Goal: Communication & Community: Answer question/provide support

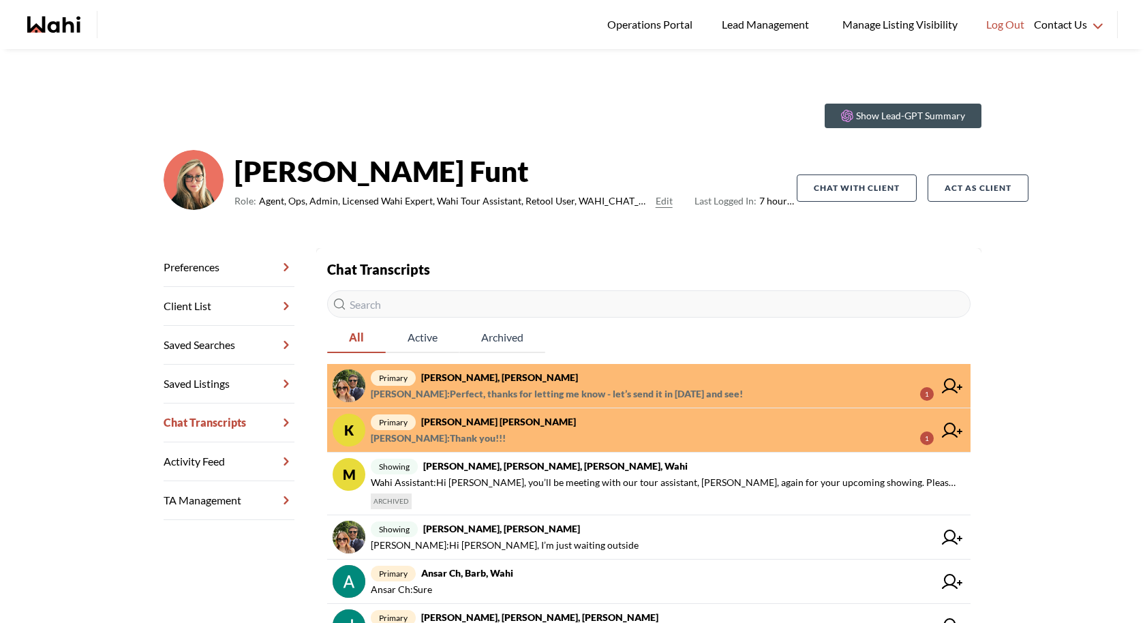
click at [654, 371] on span "primary [PERSON_NAME], [PERSON_NAME]" at bounding box center [652, 377] width 563 height 16
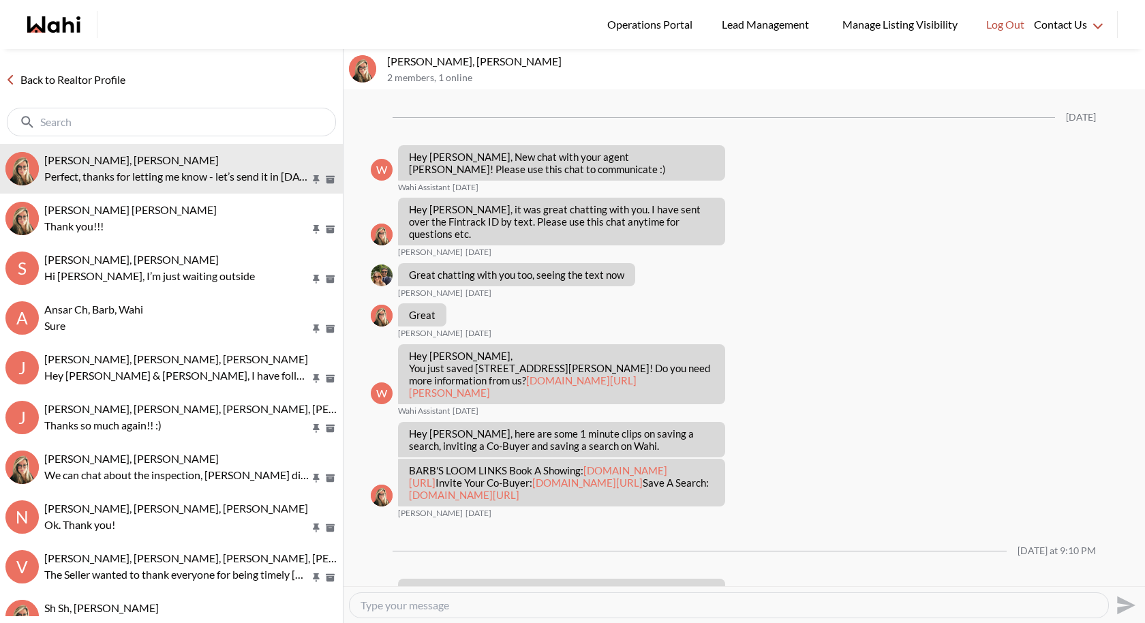
scroll to position [615, 0]
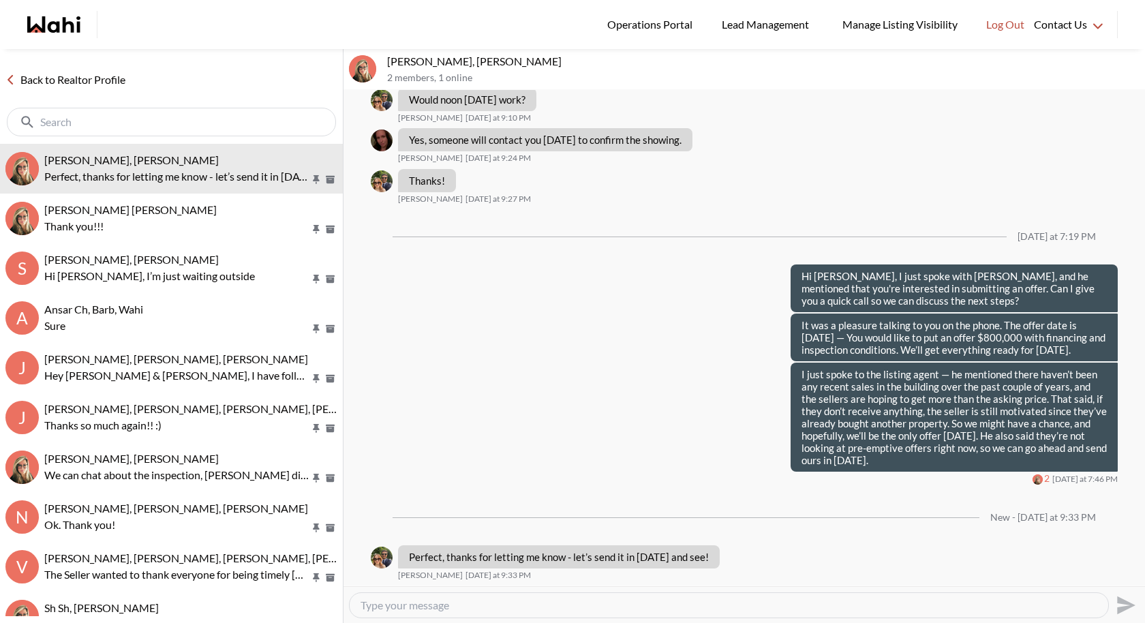
click at [408, 607] on textarea "Type your message" at bounding box center [728, 605] width 737 height 14
type textarea "N"
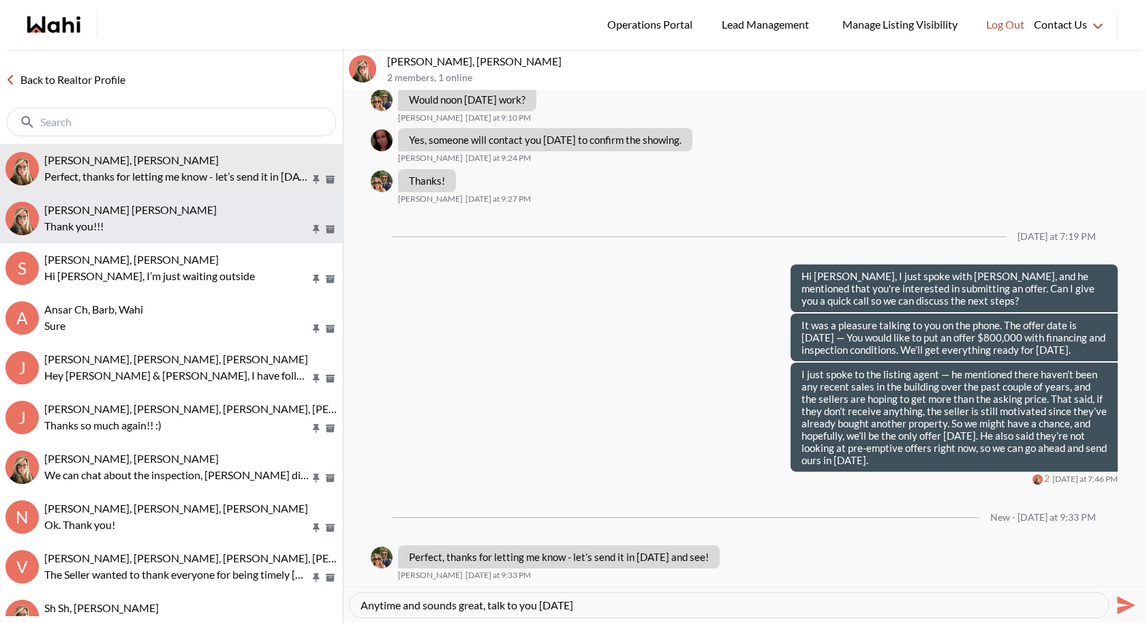
type textarea "Anytime and sounds great, talk to you [DATE]"
click at [162, 241] on button "Krysten Sousa, Barbara Thank you!!!" at bounding box center [171, 219] width 343 height 50
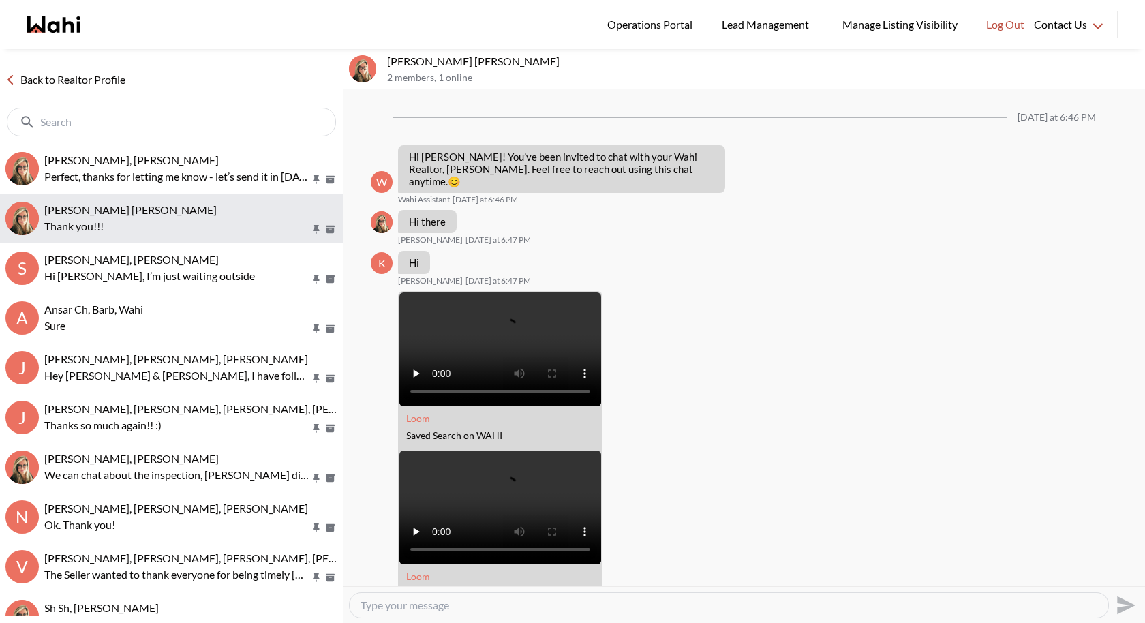
scroll to position [2254, 0]
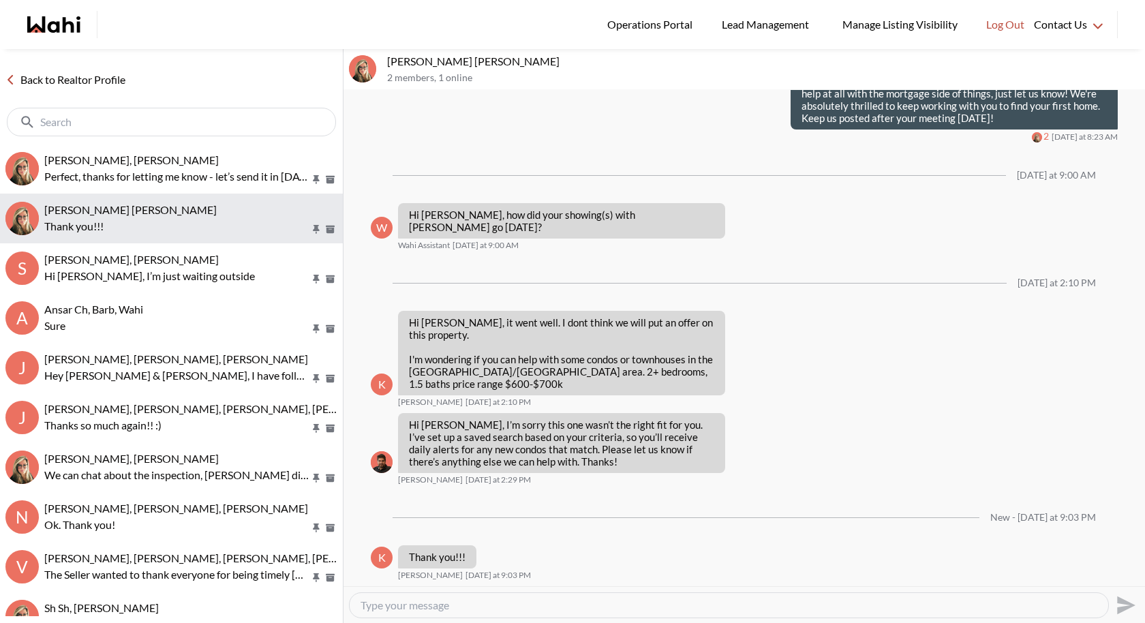
click at [165, 209] on div "Krysten Sousa, Barbara" at bounding box center [190, 210] width 293 height 14
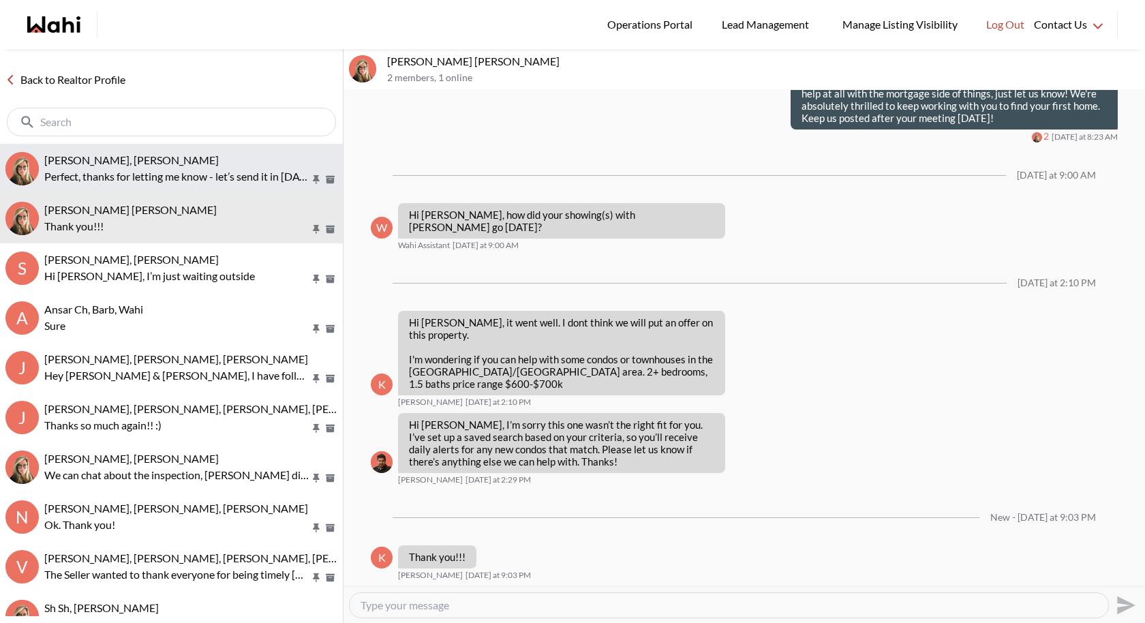
click at [171, 188] on button "Sean Andrade, Barb Perfect, thanks for letting me know - let’s send it in tomor…" at bounding box center [171, 169] width 343 height 50
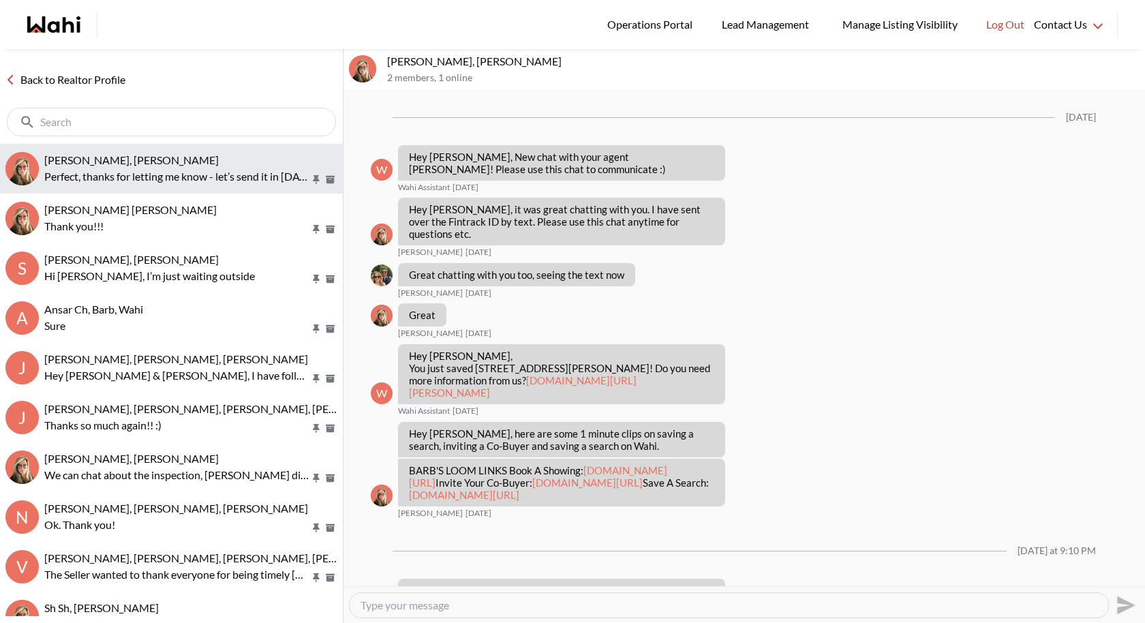
scroll to position [560, 0]
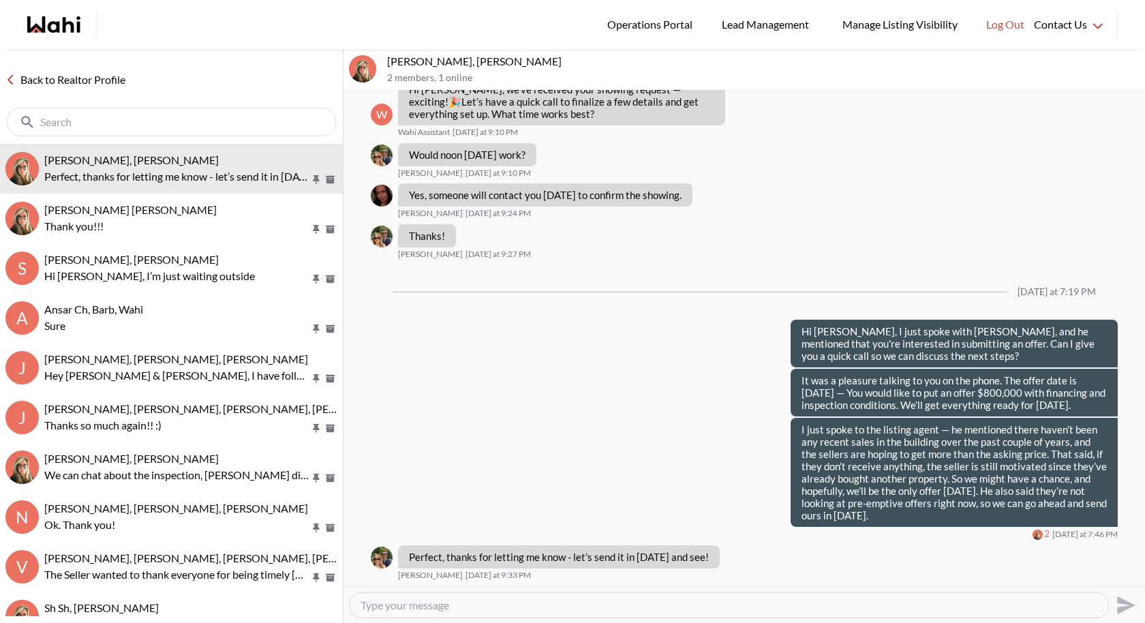
click at [493, 597] on div at bounding box center [729, 605] width 758 height 25
click at [464, 603] on textarea "Type your message" at bounding box center [728, 605] width 737 height 14
type textarea "S"
type textarea "Sounds perfect, we make it ready for you tomorrow!"
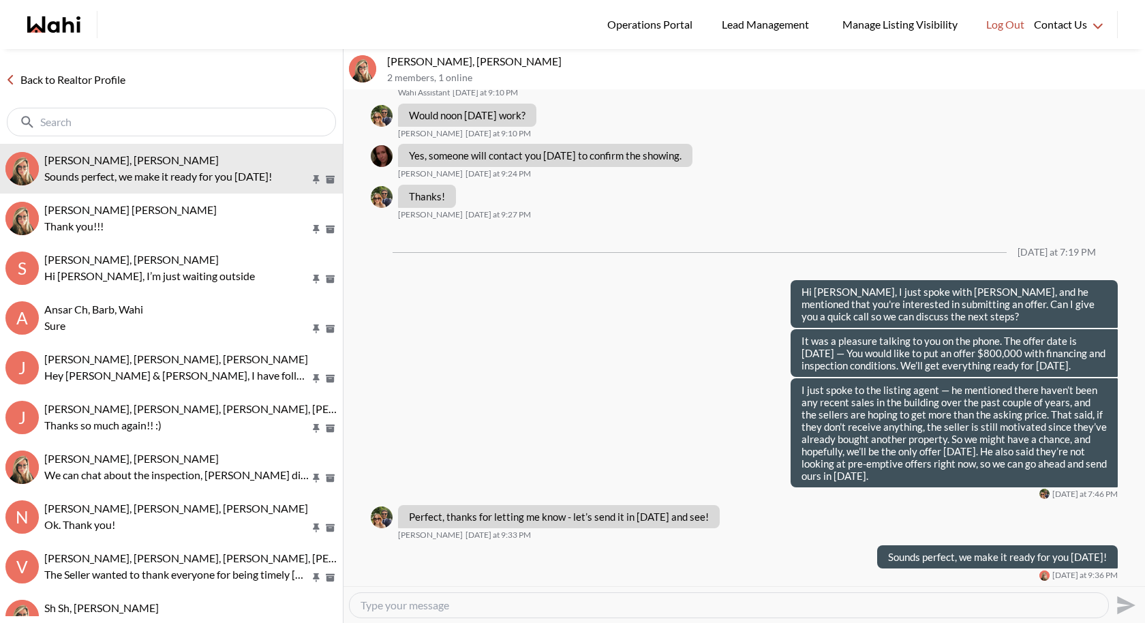
scroll to position [600, 0]
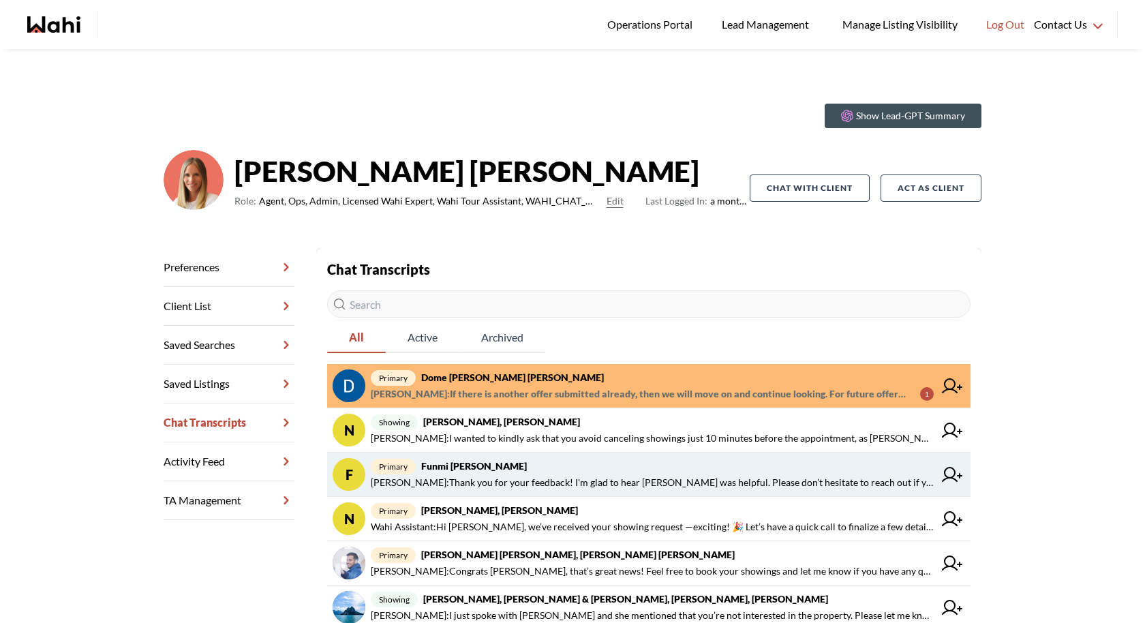
scroll to position [16, 0]
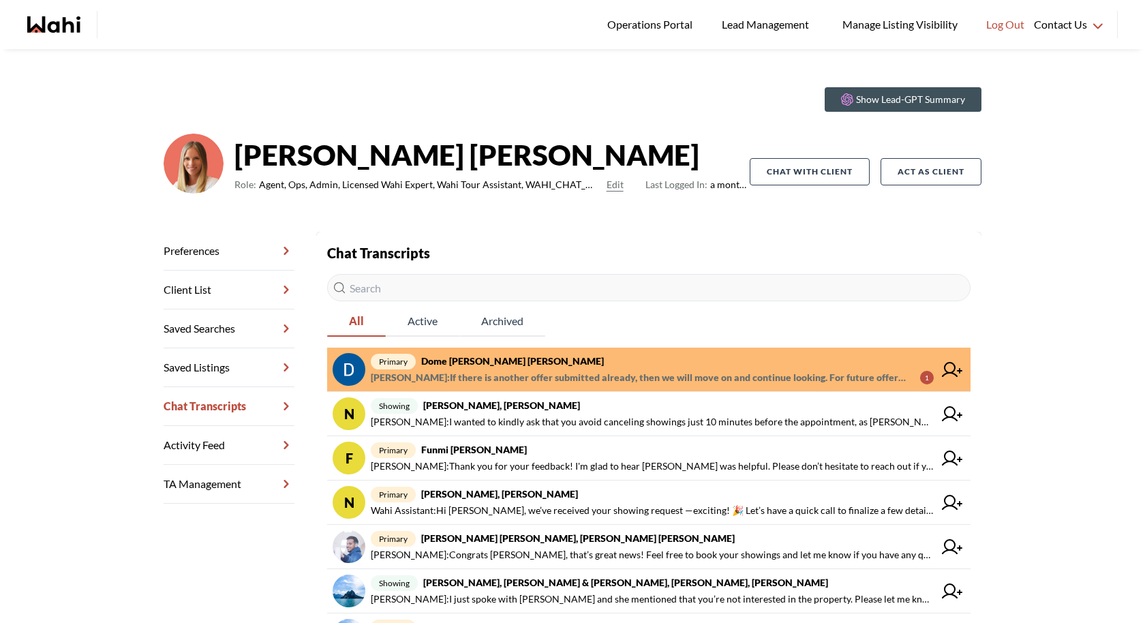
click at [607, 362] on span "primary Dome Aquin, Keith Mody, Michelle" at bounding box center [652, 361] width 563 height 16
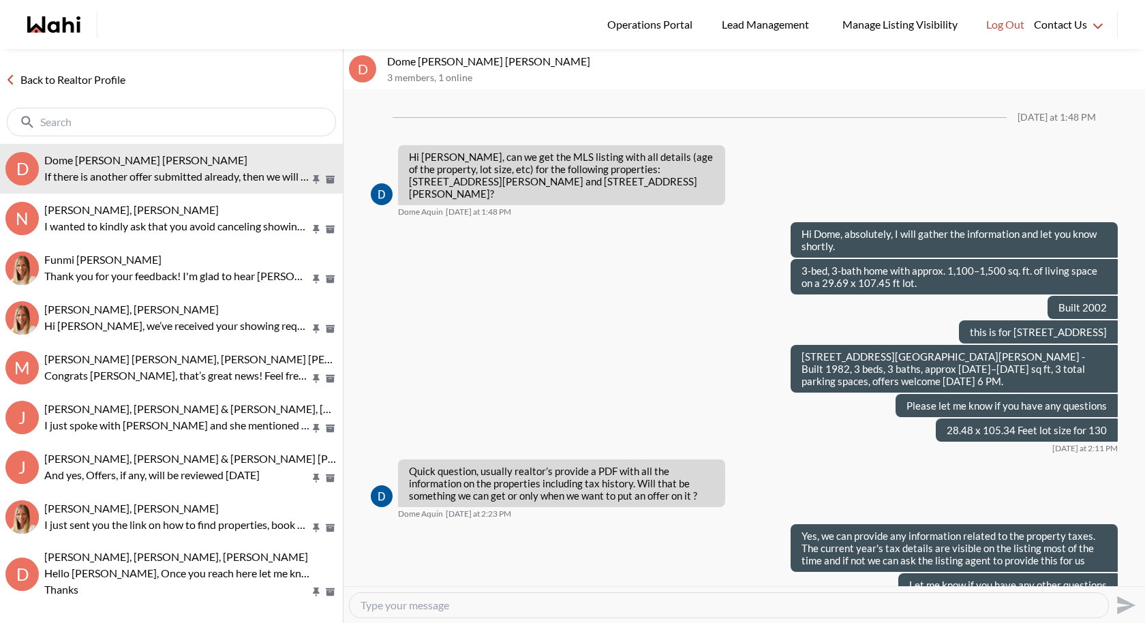
scroll to position [1646, 0]
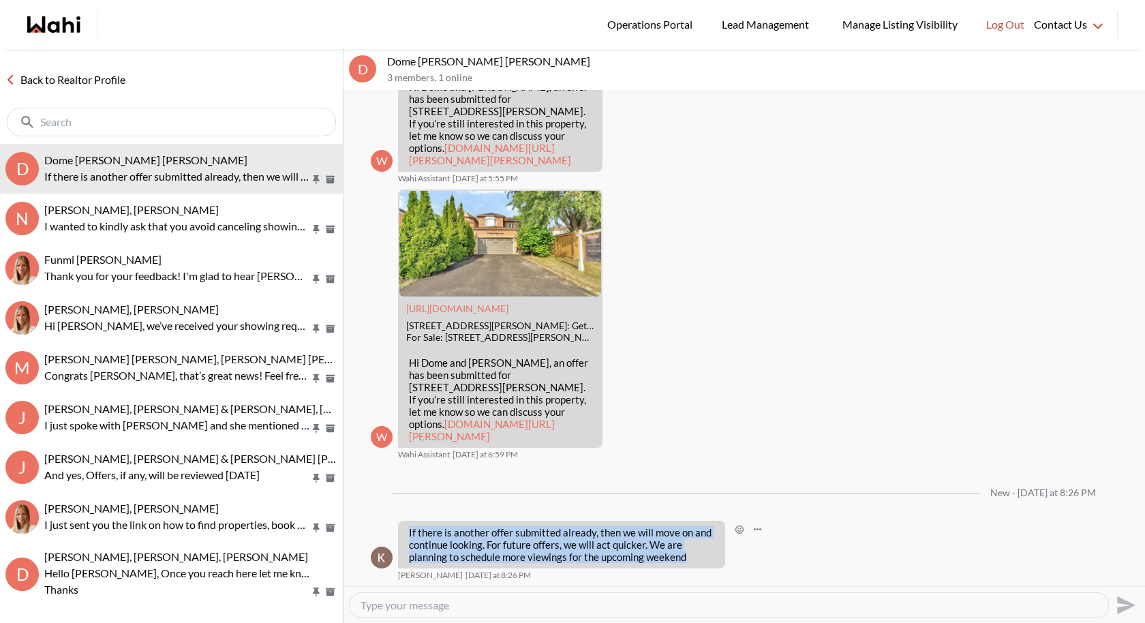
drag, startPoint x: 670, startPoint y: 557, endPoint x: 409, endPoint y: 532, distance: 262.3
click at [409, 532] on p "If there is another offer submitted already, then we will move on and continue …" at bounding box center [561, 544] width 305 height 37
copy p "If there is another offer submitted already, then we will move on and continue …"
click at [397, 602] on textarea "Type your message" at bounding box center [728, 605] width 737 height 14
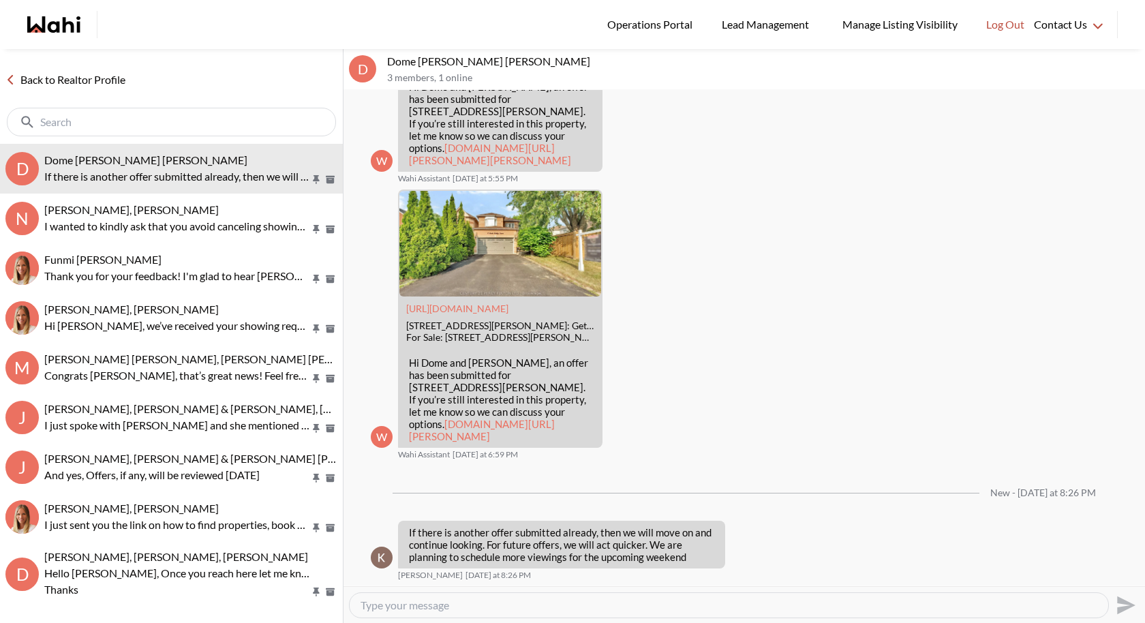
paste textarea "There is one offer submitted, but it hasn’t been accepted yet—so we still have …"
type textarea "There is one offer submitted, but it hasn’t been accepted yet—so we still have …"
click at [1110, 598] on button "Send" at bounding box center [1124, 604] width 31 height 31
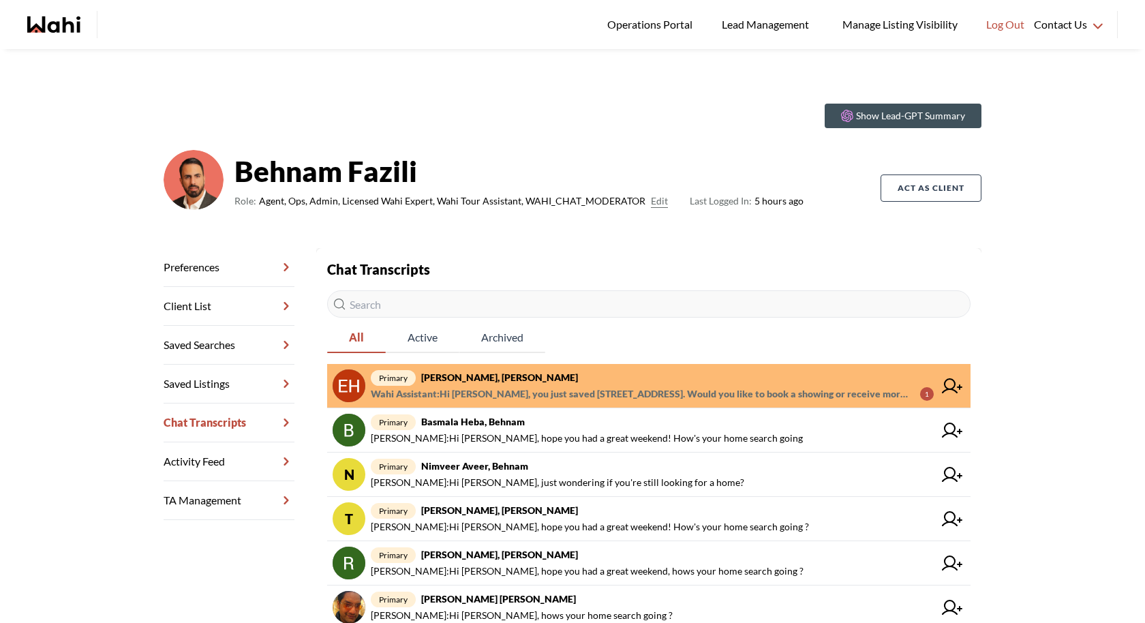
click at [572, 392] on span "Wahi Assistant : Hi [PERSON_NAME], you just saved [STREET_ADDRESS]. Would you l…" at bounding box center [640, 394] width 538 height 16
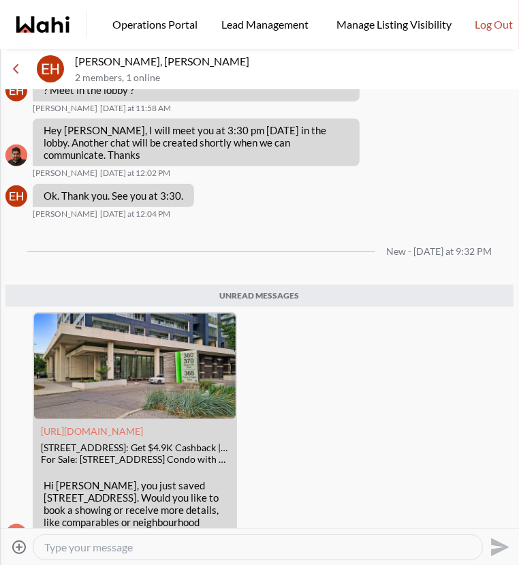
scroll to position [492, 0]
